Goal: Task Accomplishment & Management: Complete application form

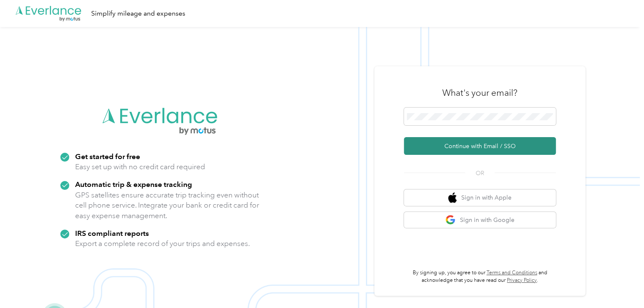
click at [484, 147] on button "Continue with Email / SSO" at bounding box center [480, 146] width 152 height 18
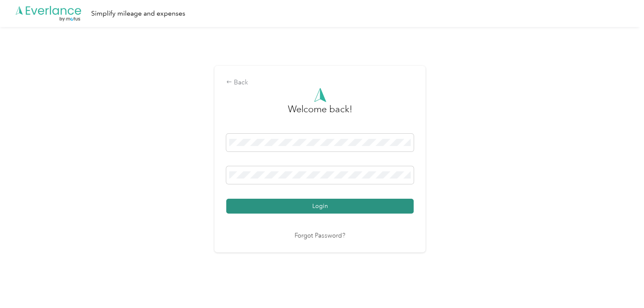
click at [348, 205] on button "Login" at bounding box center [319, 206] width 187 height 15
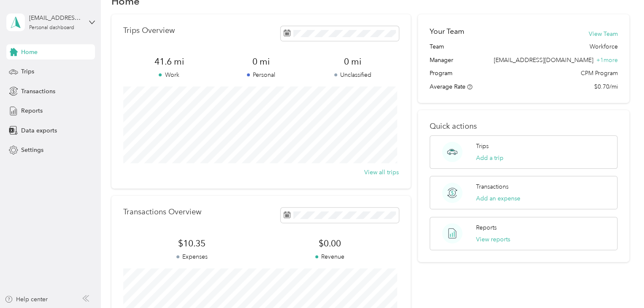
scroll to position [42, 0]
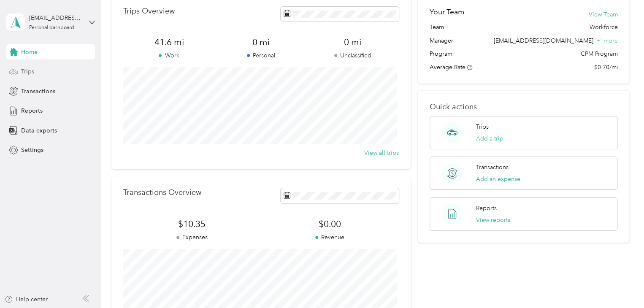
click at [40, 72] on div "Trips" at bounding box center [50, 71] width 89 height 15
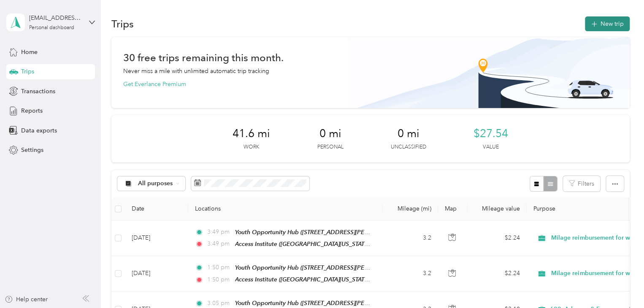
click at [598, 26] on button "New trip" at bounding box center [607, 23] width 45 height 15
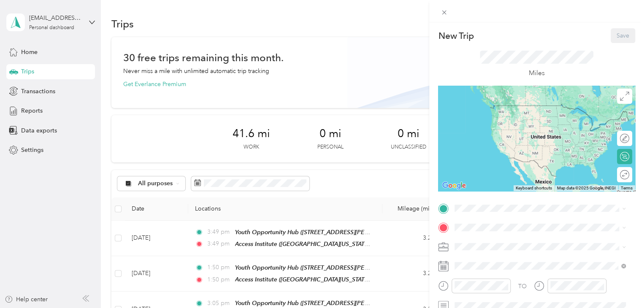
click at [518, 119] on span "[STREET_ADDRESS][PERSON_NAME][US_STATE][US_STATE]" at bounding box center [535, 121] width 131 height 16
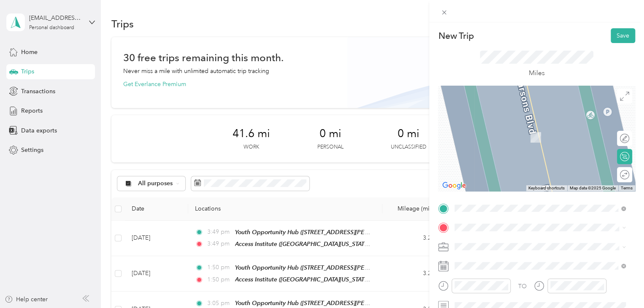
click at [505, 162] on div "[GEOGRAPHIC_DATA][STREET_ADDRESS][US_STATE][US_STATE][GEOGRAPHIC_DATA]" at bounding box center [527, 168] width 115 height 18
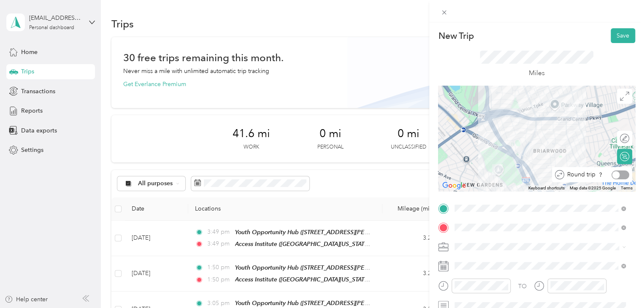
click at [615, 174] on div at bounding box center [620, 174] width 18 height 9
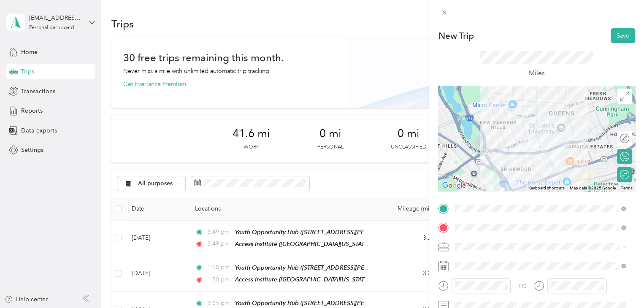
scroll to position [42, 0]
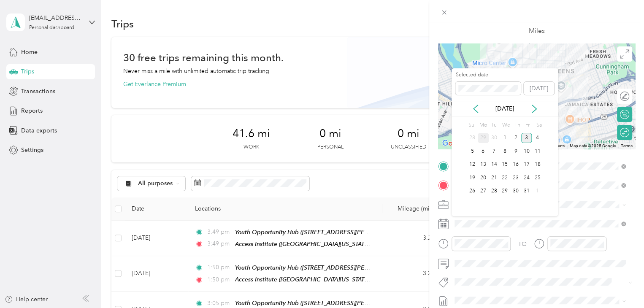
click at [482, 135] on div "29" at bounding box center [482, 138] width 11 height 11
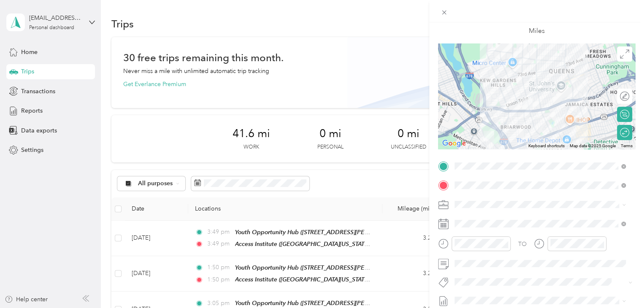
click at [604, 233] on div "TO Add photo" at bounding box center [536, 261] width 197 height 204
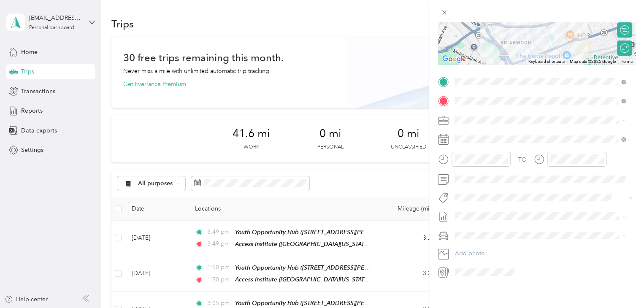
scroll to position [135, 0]
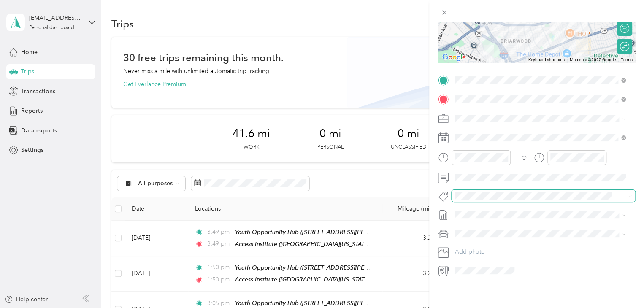
click at [493, 191] on span at bounding box center [535, 195] width 169 height 9
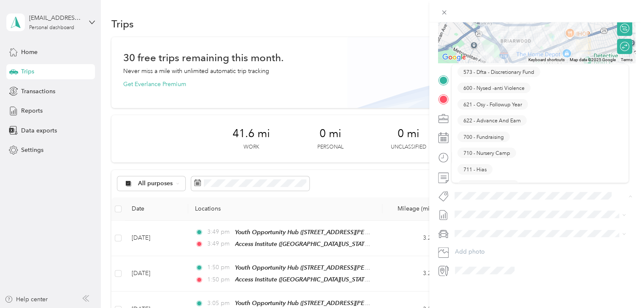
scroll to position [1168, 0]
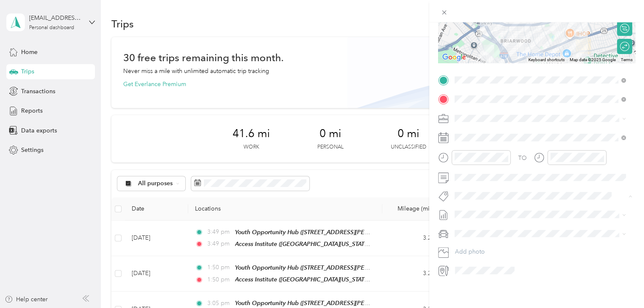
click at [499, 125] on li "622 - Advance And Earn" at bounding box center [539, 122] width 177 height 16
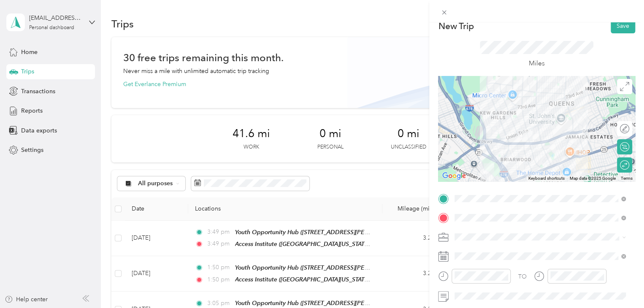
scroll to position [0, 0]
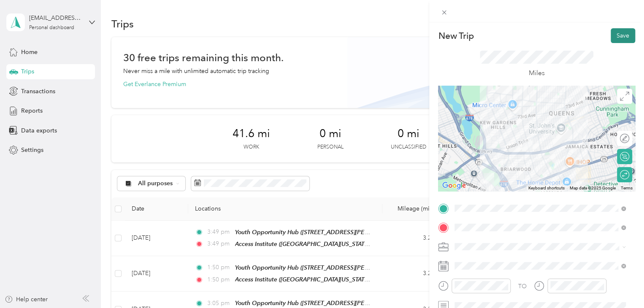
click at [612, 39] on button "Save" at bounding box center [622, 35] width 24 height 15
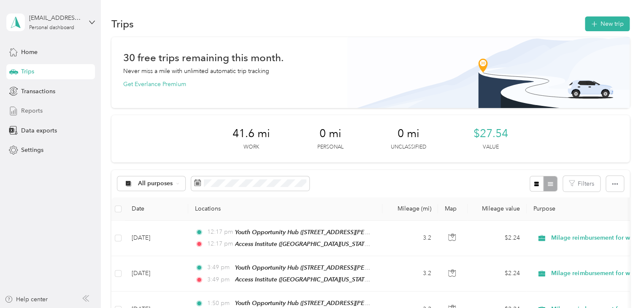
click at [46, 110] on div "Reports" at bounding box center [50, 110] width 89 height 15
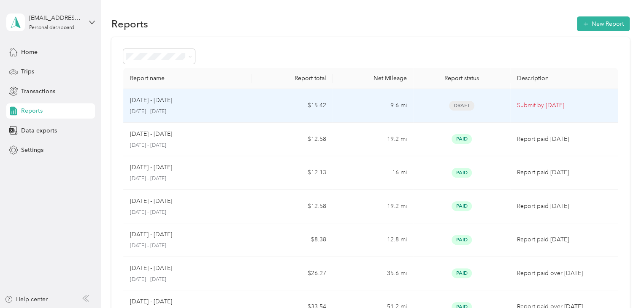
click at [334, 106] on td "9.6 mi" at bounding box center [372, 106] width 81 height 34
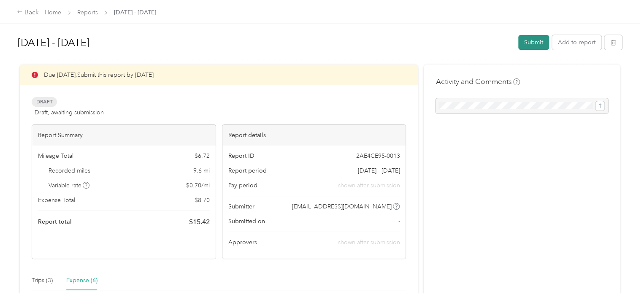
click at [533, 46] on button "Submit" at bounding box center [533, 42] width 31 height 15
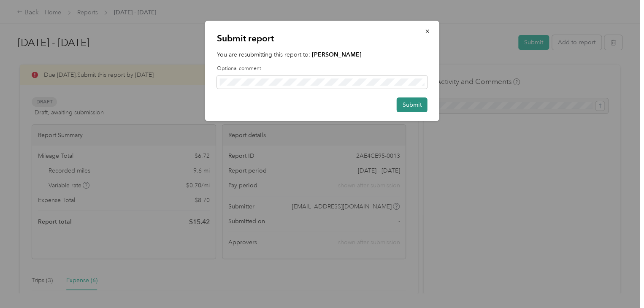
click at [408, 101] on button "Submit" at bounding box center [411, 104] width 31 height 15
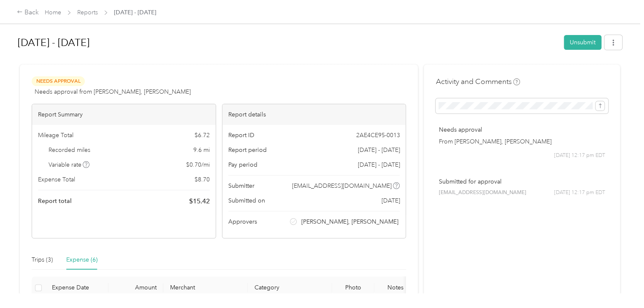
click at [137, 94] on span "Needs approval from [PERSON_NAME], [PERSON_NAME]" at bounding box center [113, 91] width 156 height 9
click at [157, 67] on div "Needs Approval Needs approval from [PERSON_NAME], [PERSON_NAME] View activity &…" at bounding box center [219, 265] width 398 height 401
click at [151, 90] on span "Needs approval from [PERSON_NAME], [PERSON_NAME]" at bounding box center [113, 91] width 156 height 9
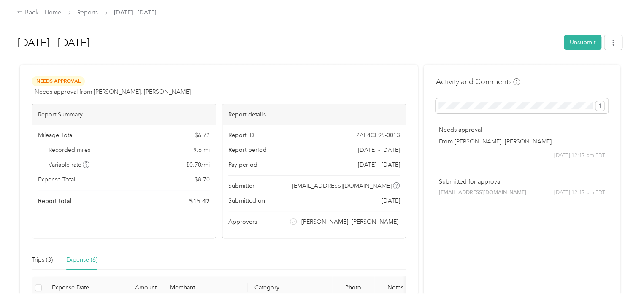
click at [151, 90] on span "Needs approval from [PERSON_NAME], [PERSON_NAME]" at bounding box center [113, 91] width 156 height 9
click at [154, 59] on div at bounding box center [320, 61] width 604 height 9
click at [51, 13] on link "Home" at bounding box center [53, 12] width 16 height 7
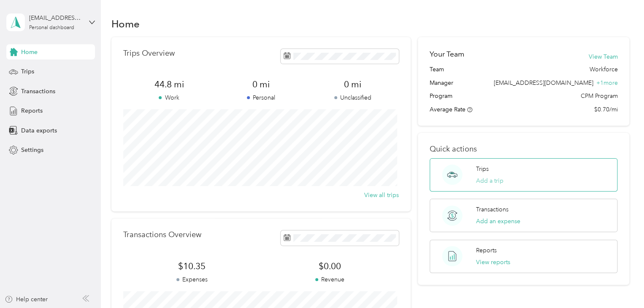
click at [484, 183] on button "Add a trip" at bounding box center [489, 180] width 27 height 9
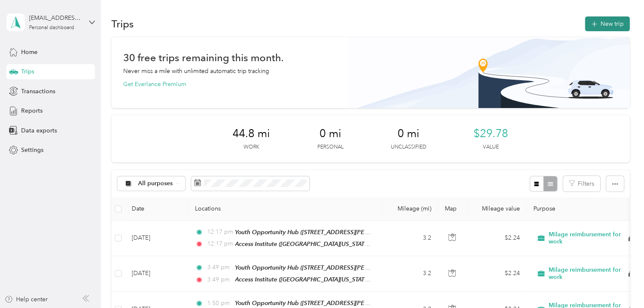
click at [609, 27] on button "New trip" at bounding box center [607, 23] width 45 height 15
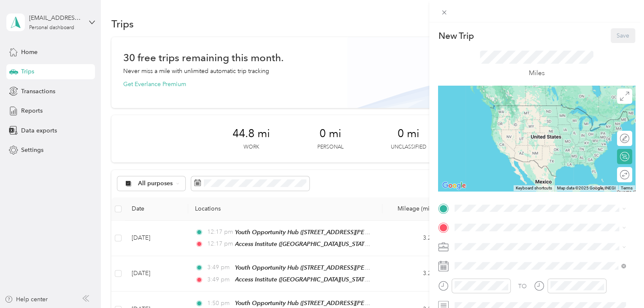
click at [504, 124] on span "[STREET_ADDRESS][PERSON_NAME][US_STATE][US_STATE]" at bounding box center [535, 122] width 131 height 16
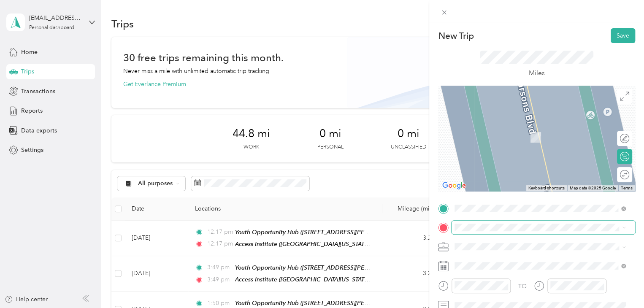
click at [503, 221] on span at bounding box center [542, 227] width 183 height 13
click at [517, 173] on div "[GEOGRAPHIC_DATA][STREET_ADDRESS][US_STATE][US_STATE][GEOGRAPHIC_DATA]" at bounding box center [527, 168] width 115 height 18
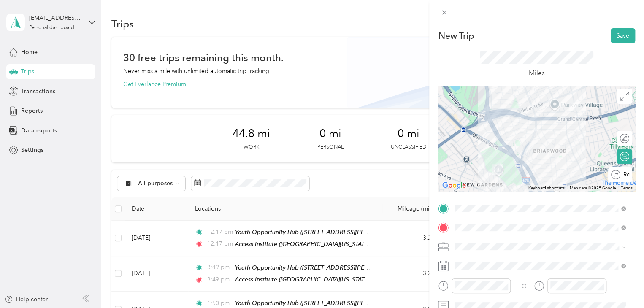
click at [617, 179] on div "Round trip" at bounding box center [620, 174] width 24 height 15
click at [615, 175] on div at bounding box center [620, 174] width 18 height 9
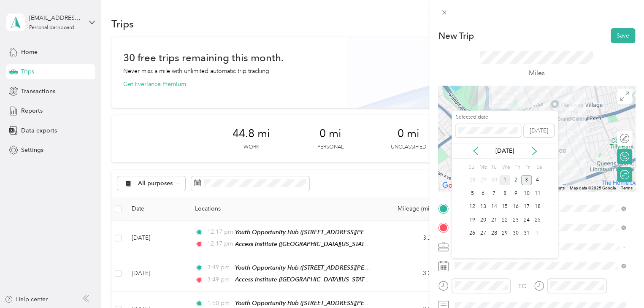
click at [507, 178] on div "1" at bounding box center [504, 180] width 11 height 11
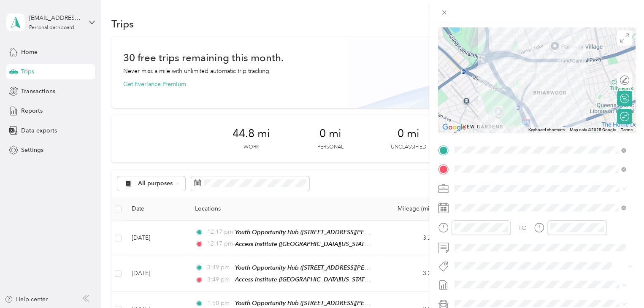
scroll to position [135, 0]
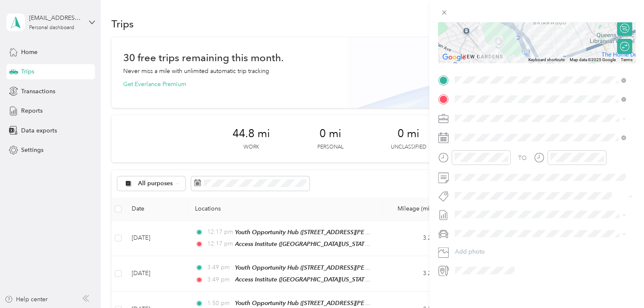
click at [494, 169] on span "622 - Advance And Earn" at bounding box center [491, 166] width 57 height 8
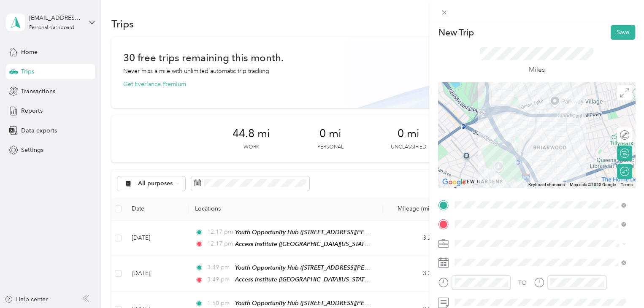
scroll to position [0, 0]
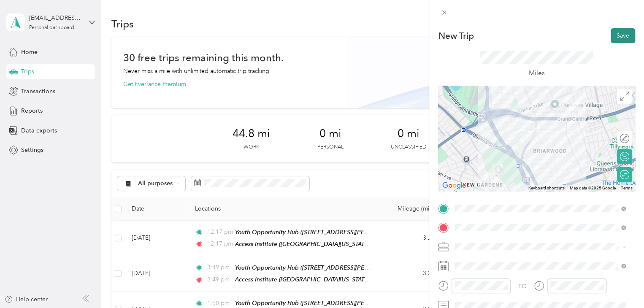
click at [616, 40] on button "Save" at bounding box center [622, 35] width 24 height 15
